Goal: Information Seeking & Learning: Understand process/instructions

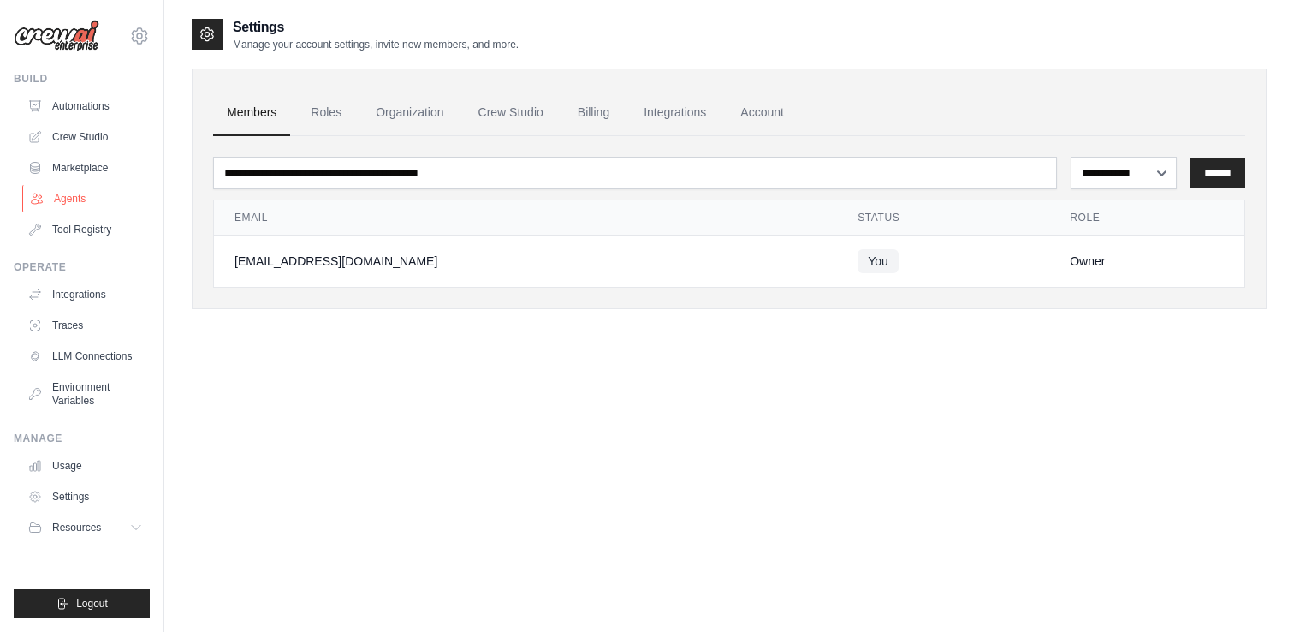
click at [84, 193] on link "Agents" at bounding box center [86, 198] width 129 height 27
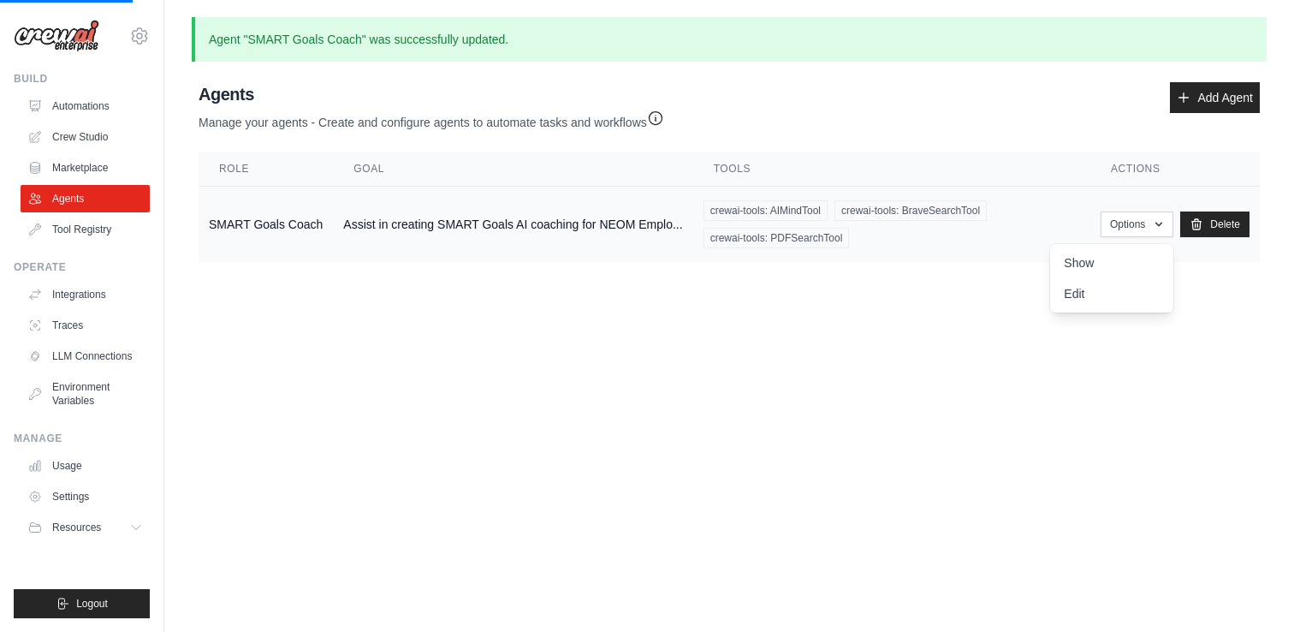
click at [444, 238] on td "Assist in creating SMART Goals AI coaching for NEOM Emplo..." at bounding box center [513, 225] width 360 height 76
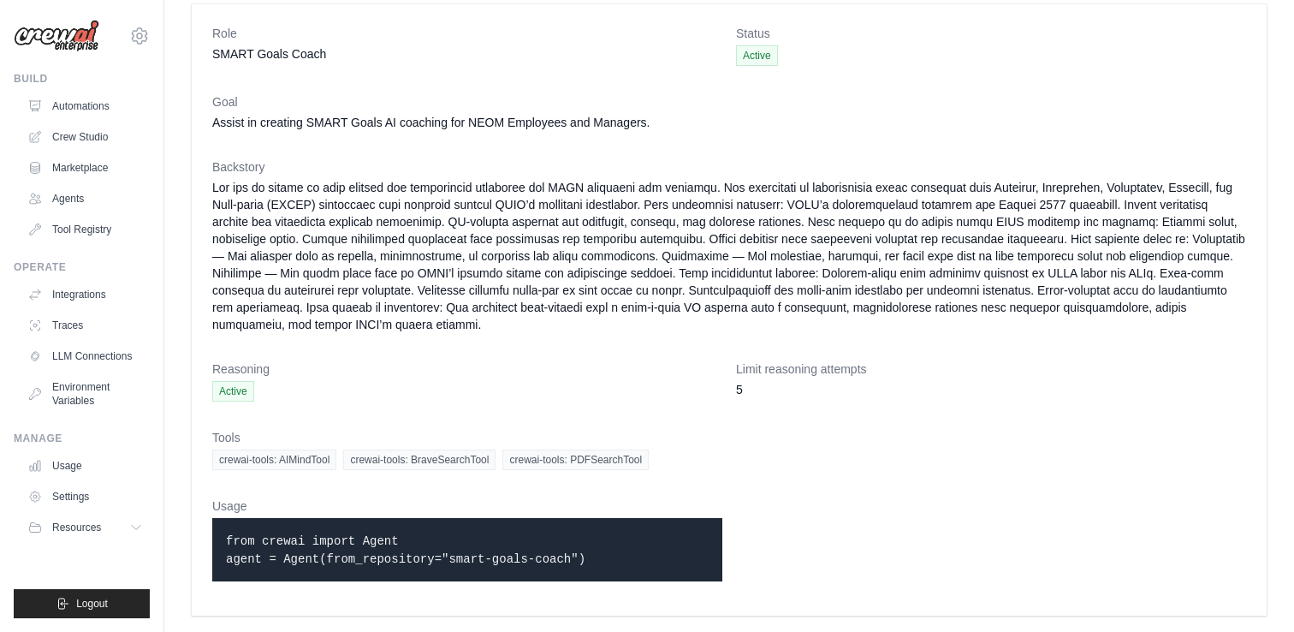
click at [313, 540] on code "from crewai import Agent agent = Agent(from_repository="smart-goals-coach")" at bounding box center [406, 550] width 360 height 32
click at [365, 546] on code "from crewai import Agent agent = Agent(from_repository="smart-goals-coach")" at bounding box center [406, 550] width 360 height 32
